Goal: Complete application form: Complete application form

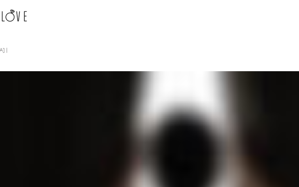
type input "pbJpEueAnKKBRuWL"
type input "[EMAIL_ADDRESS][DOMAIN_NAME]"
type input "TSzIVuJXvE"
type input "hdHJKtdGNB"
type input "8858062375"
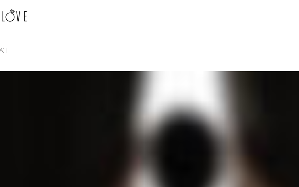
type input "WBRBGsWtyfxhwD"
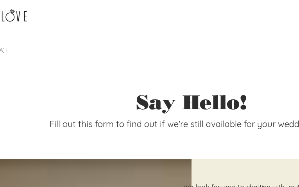
type input "GByRlzuk"
type input "SyFlevXwMpKsyJ"
type input "[EMAIL_ADDRESS][DOMAIN_NAME]"
type input "3001402821"
type input "qayqFjwZ"
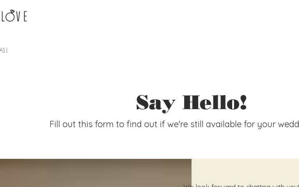
type input "lWVdtGKH"
type input "TiWSmHiIzp"
